Goal: Information Seeking & Learning: Learn about a topic

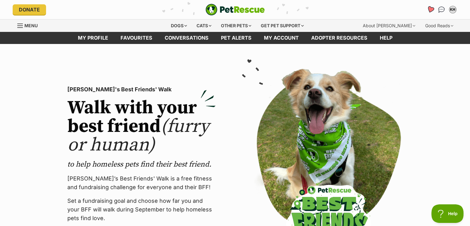
click at [429, 8] on icon "Favourites" at bounding box center [430, 9] width 7 height 7
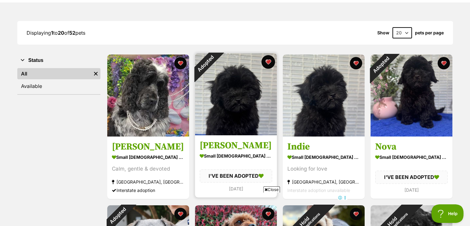
click at [267, 60] on button "favourite" at bounding box center [269, 62] width 14 height 14
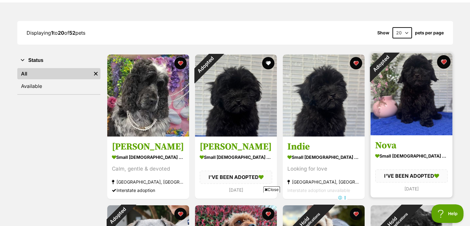
click at [443, 60] on button "favourite" at bounding box center [444, 62] width 14 height 14
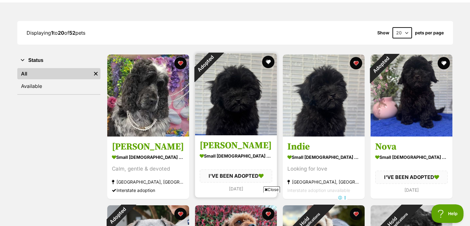
click at [243, 103] on img at bounding box center [236, 94] width 82 height 82
click at [269, 61] on button "favourite" at bounding box center [269, 62] width 14 height 14
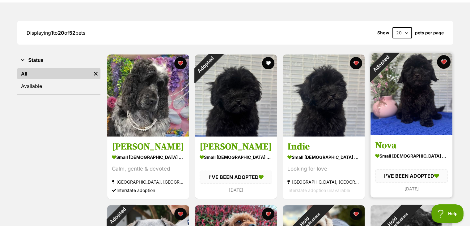
click at [443, 60] on button "favourite" at bounding box center [444, 62] width 14 height 14
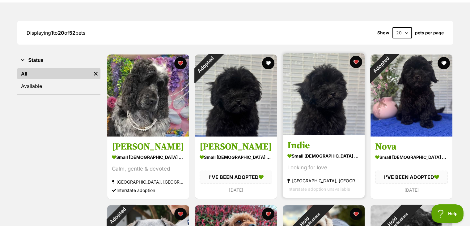
click at [329, 104] on img at bounding box center [324, 94] width 82 height 82
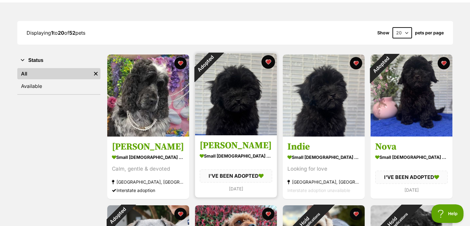
click at [268, 60] on button "favourite" at bounding box center [269, 62] width 14 height 14
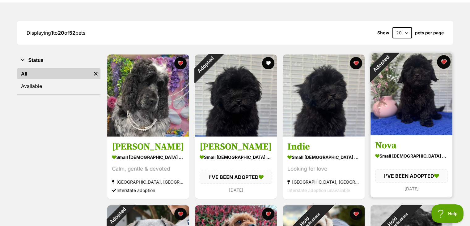
click at [445, 62] on button "favourite" at bounding box center [444, 62] width 14 height 14
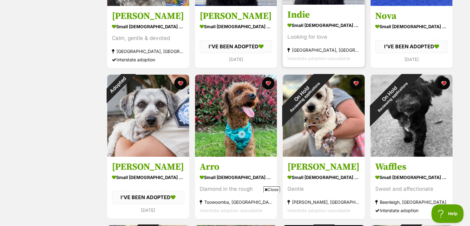
scroll to position [216, 0]
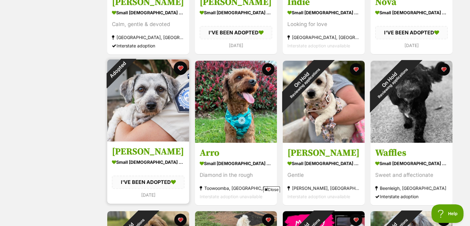
click at [182, 67] on button "favourite" at bounding box center [181, 68] width 14 height 14
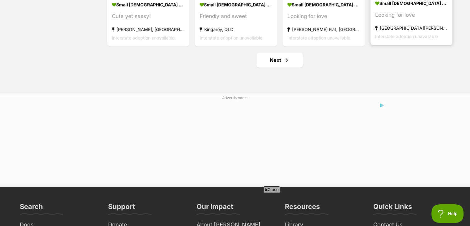
scroll to position [866, 0]
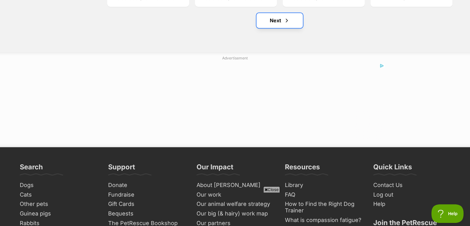
drag, startPoint x: 274, startPoint y: 21, endPoint x: 281, endPoint y: 26, distance: 8.6
click at [275, 20] on link "Next" at bounding box center [280, 20] width 46 height 15
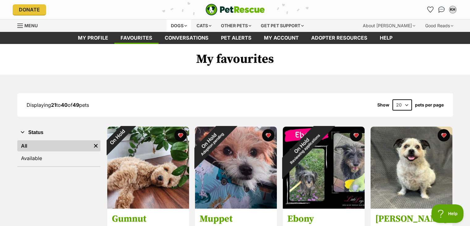
click at [184, 26] on div "Dogs" at bounding box center [179, 25] width 25 height 12
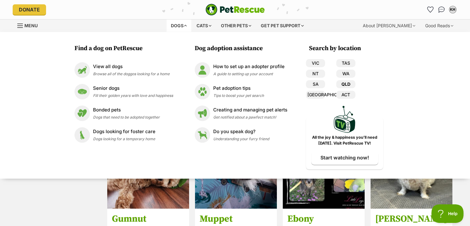
click at [350, 83] on link "QLD" at bounding box center [345, 84] width 19 height 8
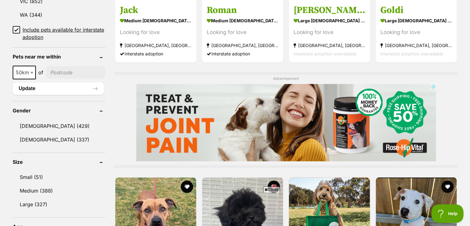
click at [16, 28] on icon at bounding box center [16, 30] width 4 height 4
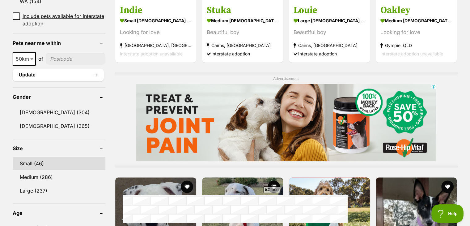
click at [45, 157] on link "Small (46)" at bounding box center [59, 163] width 93 height 13
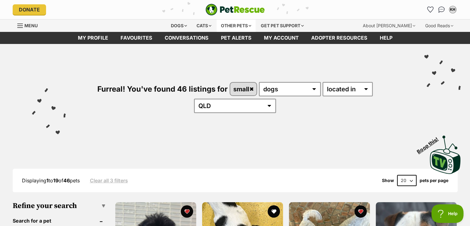
click at [246, 24] on div "Other pets" at bounding box center [236, 25] width 39 height 12
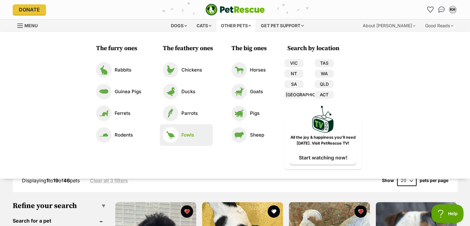
click at [187, 133] on p "Fowls" at bounding box center [187, 134] width 13 height 7
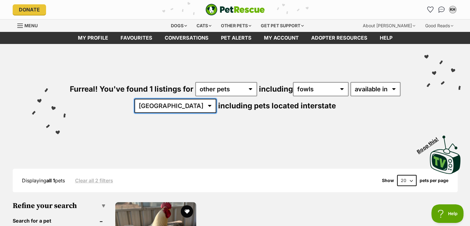
click at [216, 105] on select "Australia ACT" at bounding box center [175, 106] width 82 height 14
click at [216, 104] on select "Australia ACT" at bounding box center [175, 106] width 82 height 14
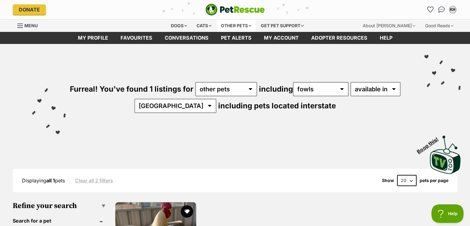
click at [249, 25] on div "Other pets" at bounding box center [236, 25] width 39 height 12
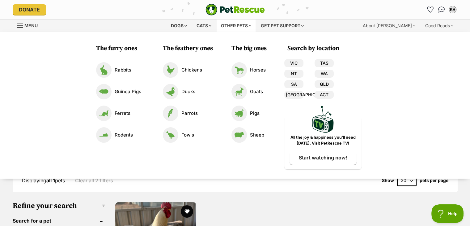
click at [324, 83] on link "QLD" at bounding box center [324, 84] width 19 height 8
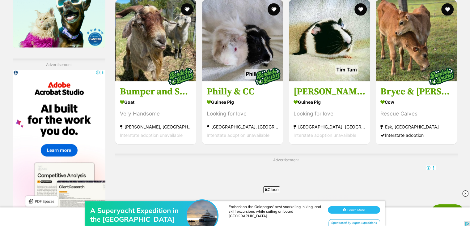
scroll to position [1010, 0]
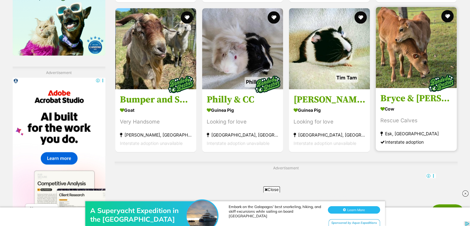
click at [420, 55] on img at bounding box center [416, 47] width 81 height 81
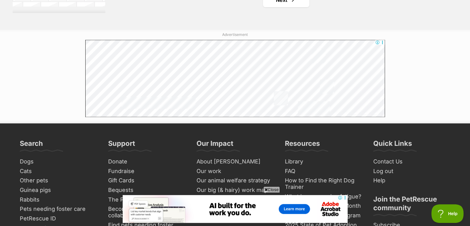
scroll to position [1140, 0]
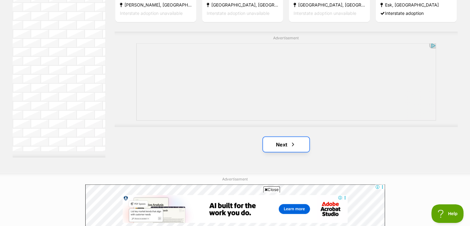
click at [284, 142] on link "Next" at bounding box center [286, 144] width 46 height 15
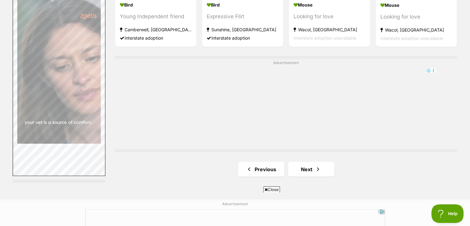
scroll to position [1154, 0]
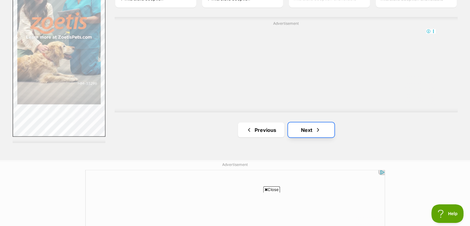
click at [305, 128] on link "Next" at bounding box center [311, 129] width 46 height 15
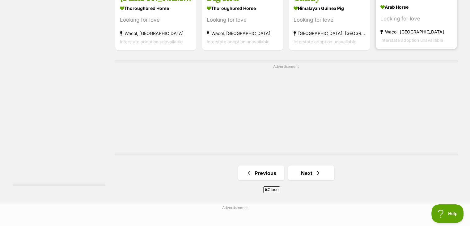
scroll to position [1154, 0]
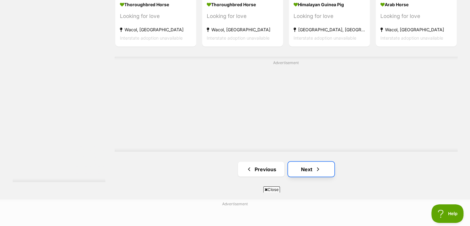
click at [309, 168] on link "Next" at bounding box center [311, 168] width 46 height 15
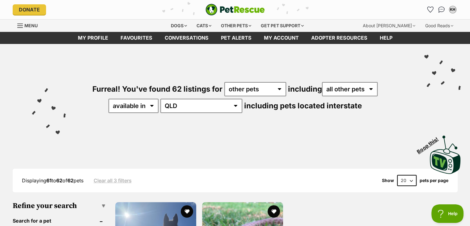
click at [19, 23] on div "Menu" at bounding box center [20, 25] width 6 height 5
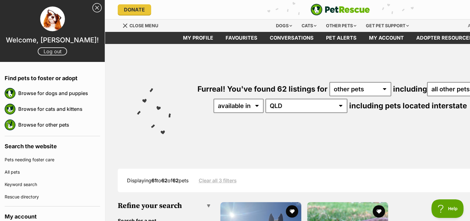
click at [45, 50] on link "Log out" at bounding box center [52, 51] width 29 height 8
